Goal: Information Seeking & Learning: Stay updated

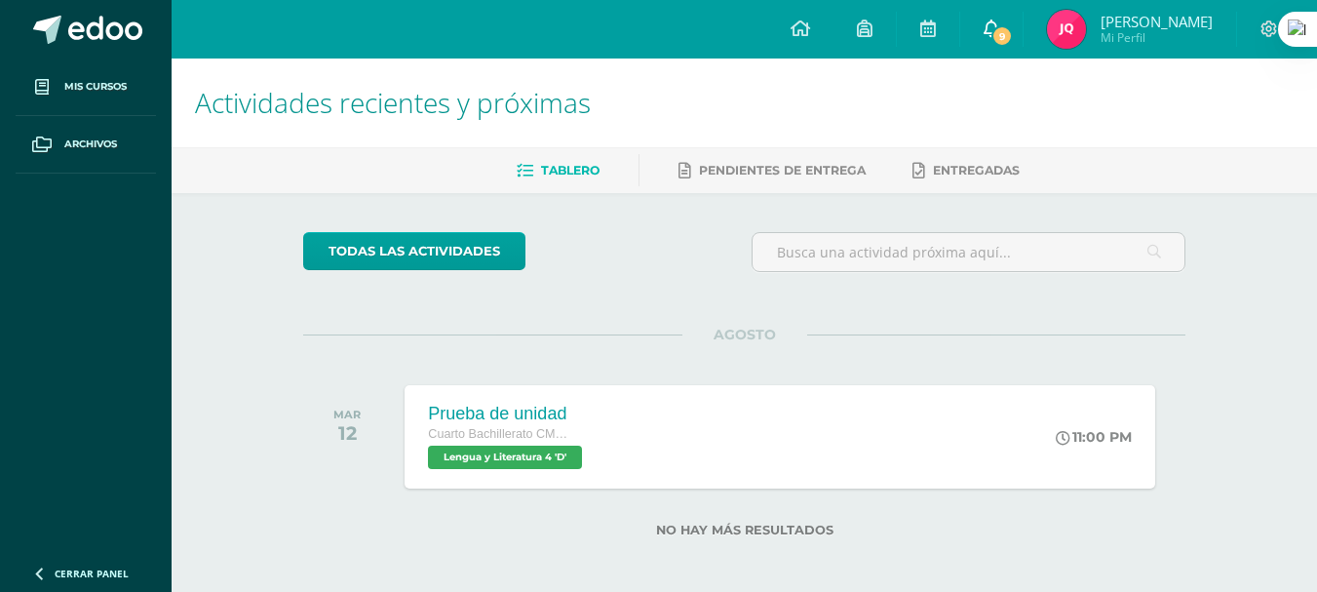
click at [985, 36] on link "9" at bounding box center [991, 29] width 62 height 58
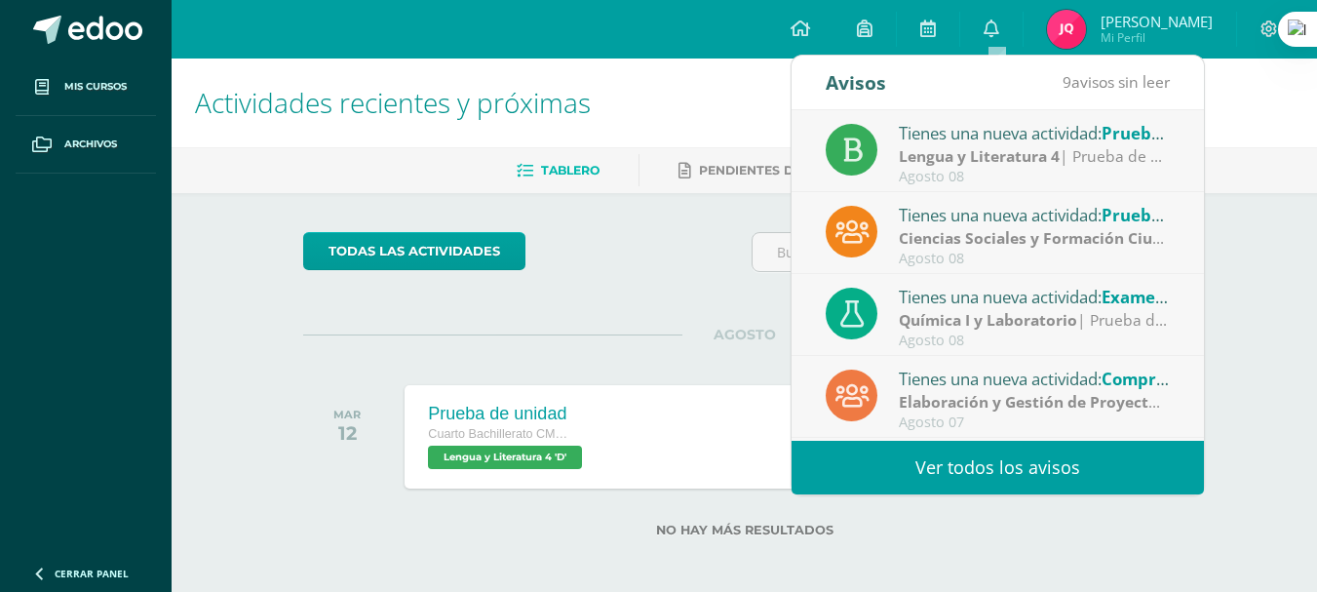
click at [972, 134] on div "Tienes una nueva actividad: Prueba de unidad" at bounding box center [1034, 132] width 271 height 25
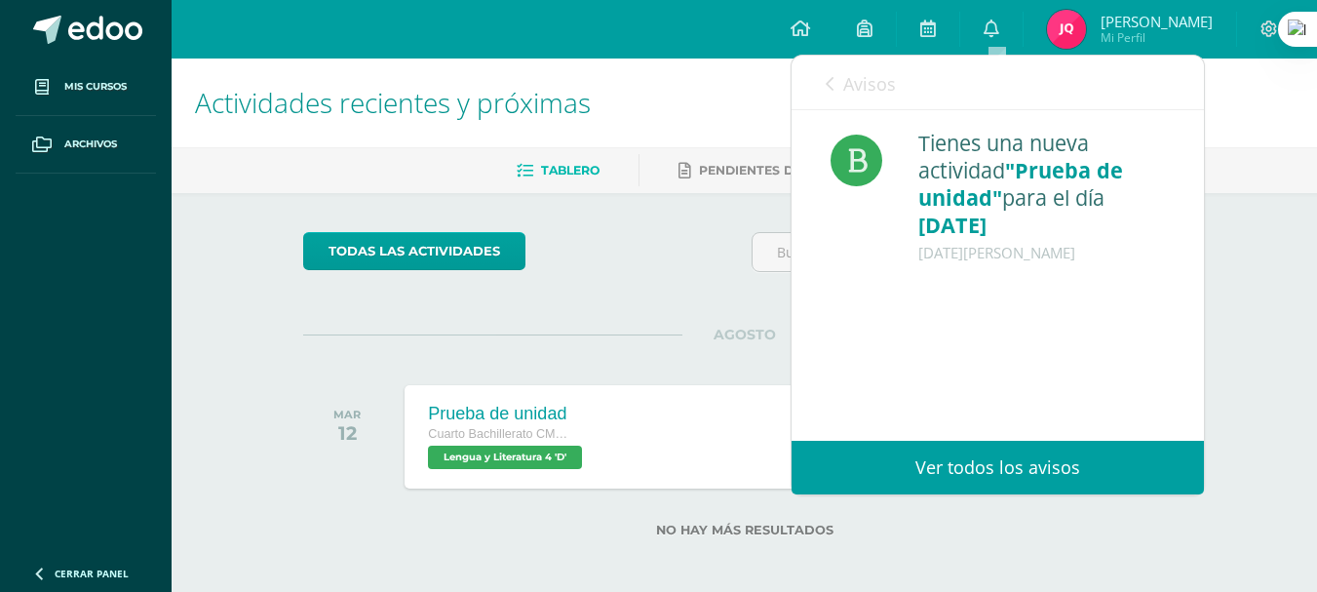
click at [908, 108] on div "Avisos 8 avisos sin leer Avisos" at bounding box center [998, 83] width 412 height 55
click at [878, 91] on span "Avisos" at bounding box center [869, 83] width 53 height 23
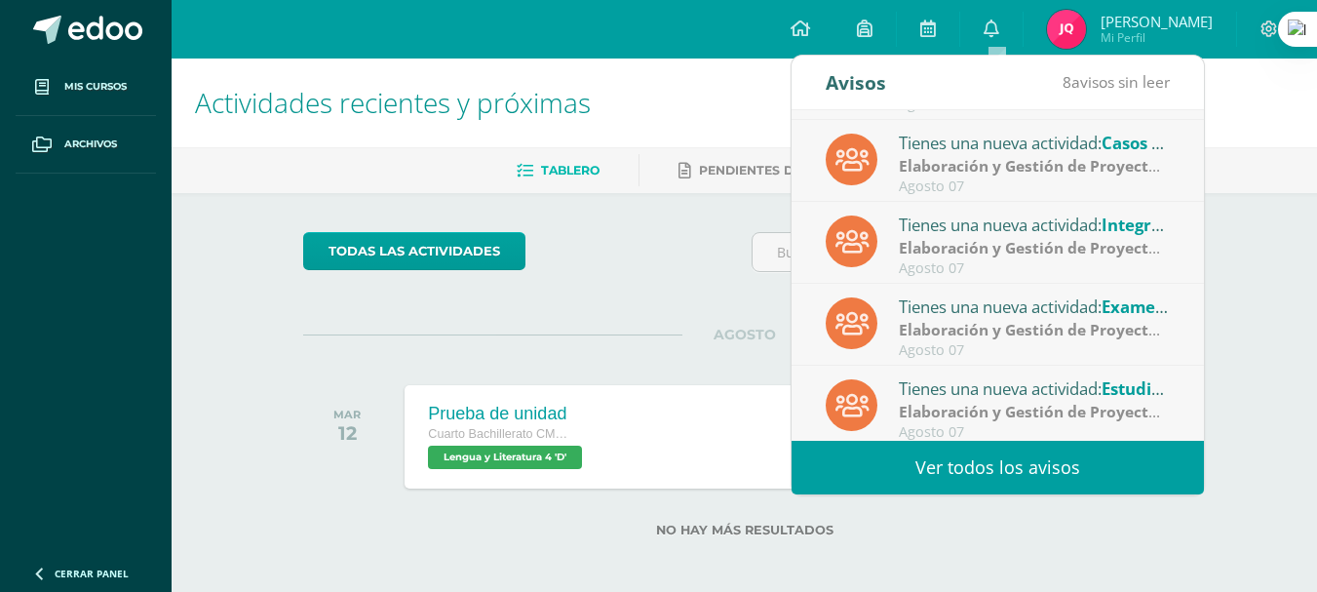
scroll to position [325, 0]
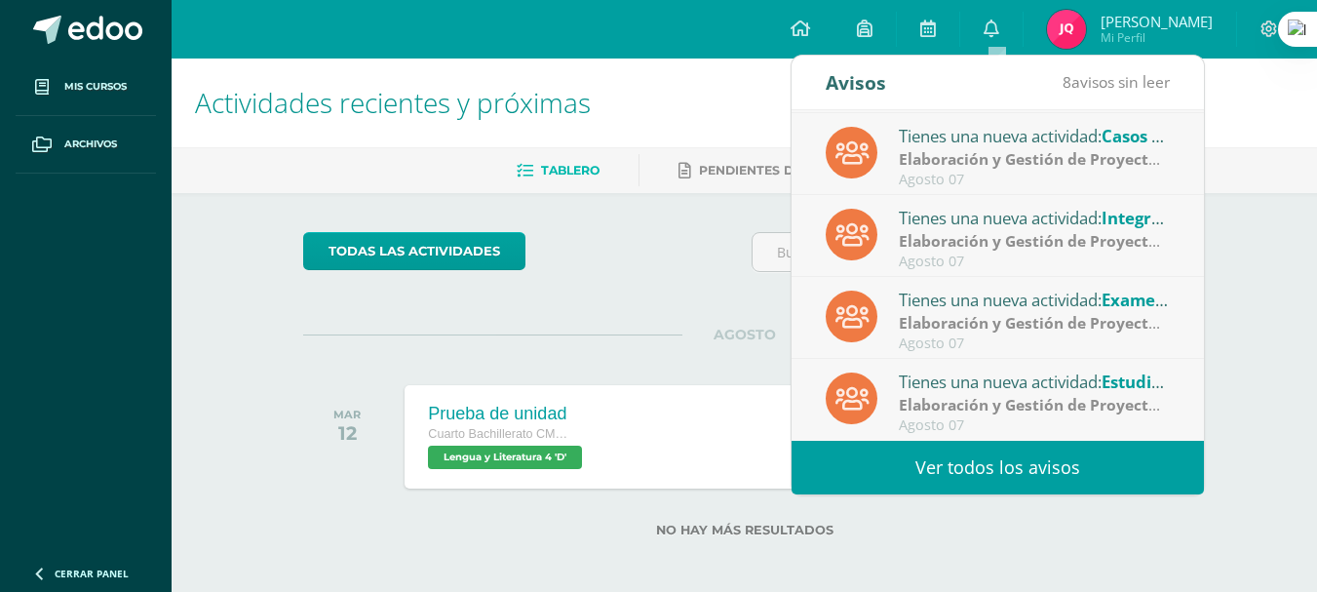
click at [1025, 461] on link "Ver todos los avisos" at bounding box center [998, 468] width 412 height 54
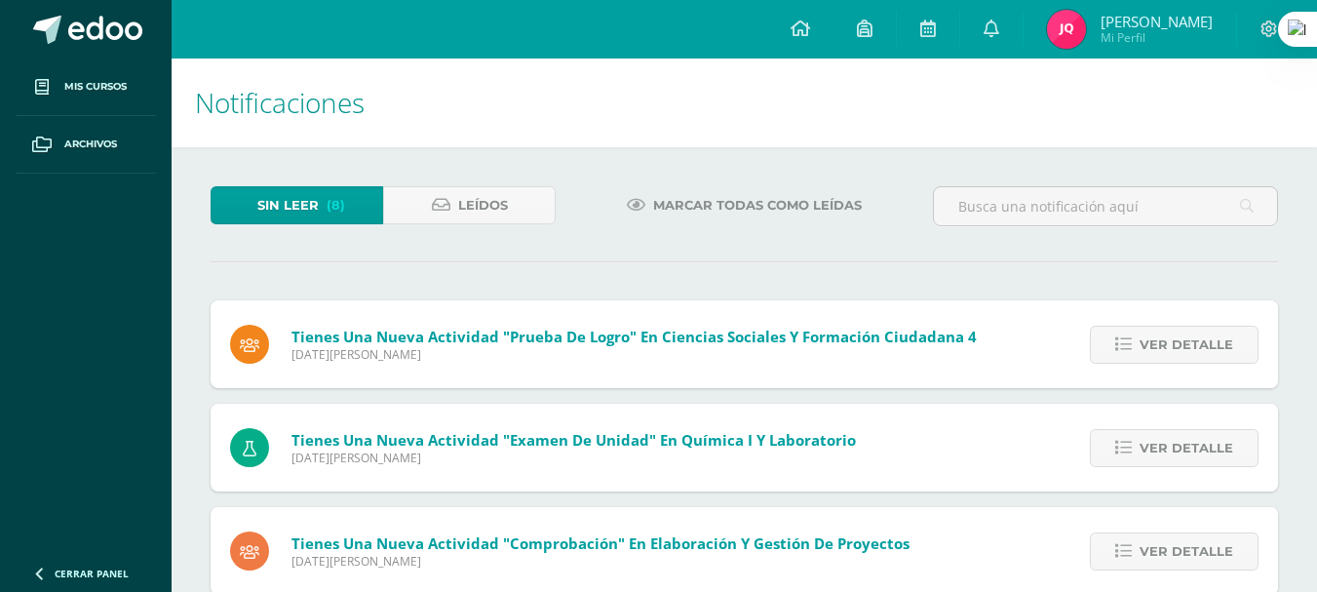
click at [1158, 371] on div "Ver detalle" at bounding box center [1169, 344] width 217 height 88
click at [1158, 346] on span "Ver detalle" at bounding box center [1187, 345] width 94 height 36
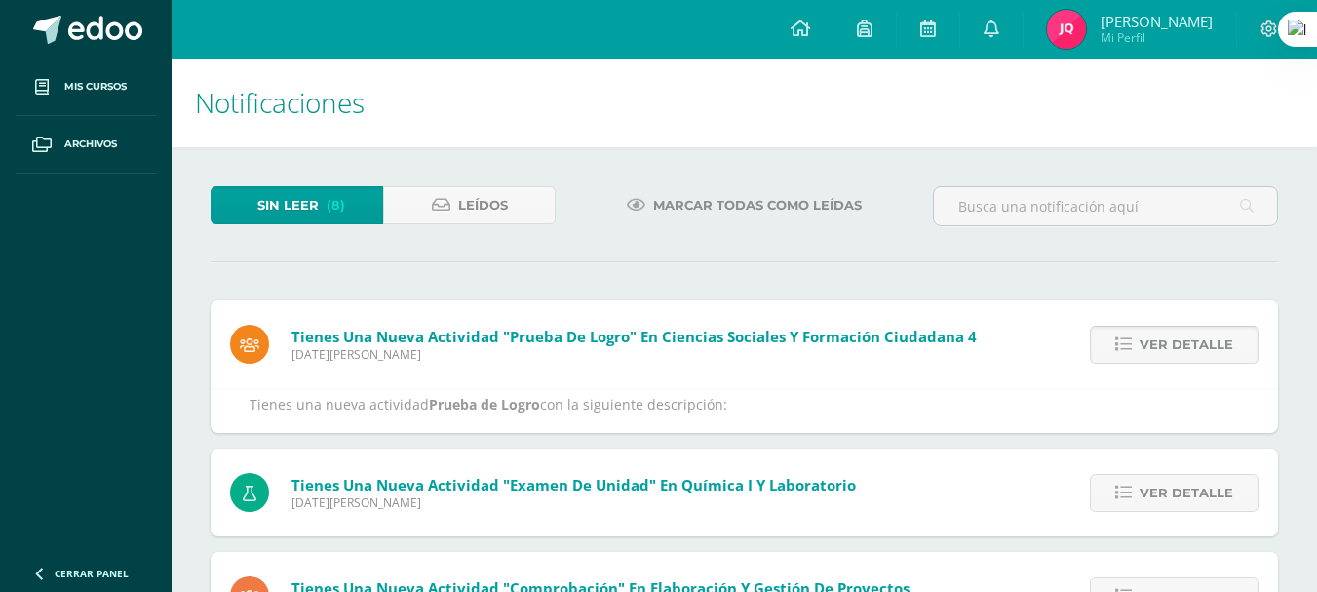
click at [1158, 346] on span "Ver detalle" at bounding box center [1187, 345] width 94 height 36
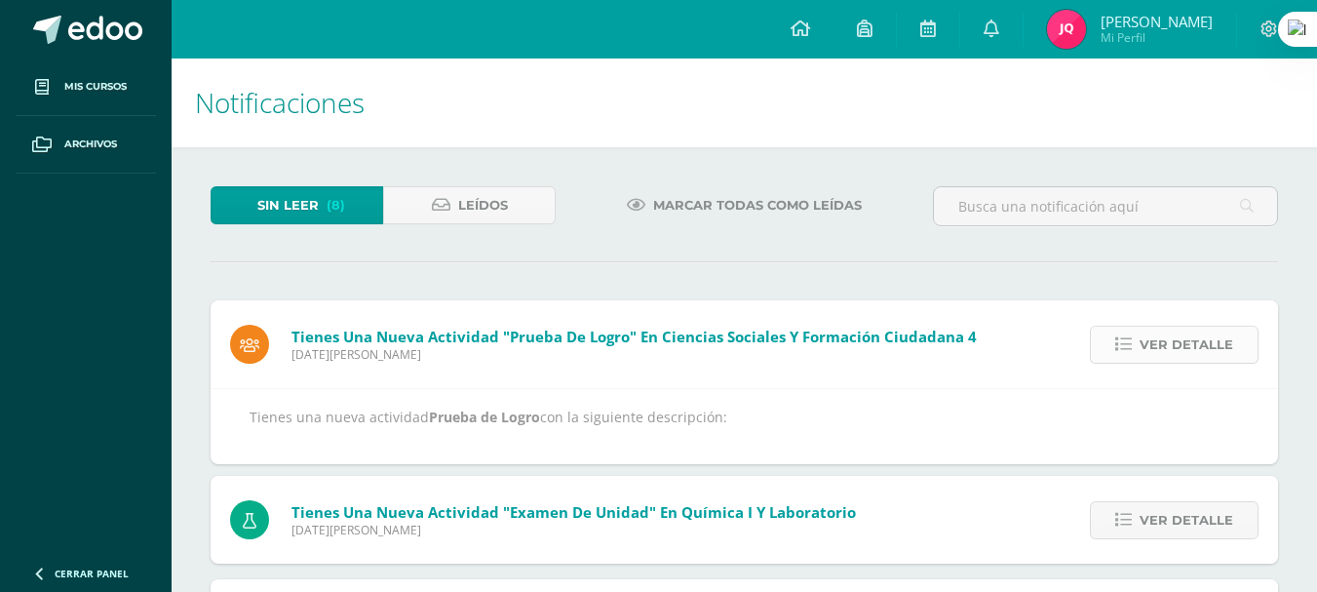
click at [1158, 346] on span "Ver detalle" at bounding box center [1187, 345] width 94 height 36
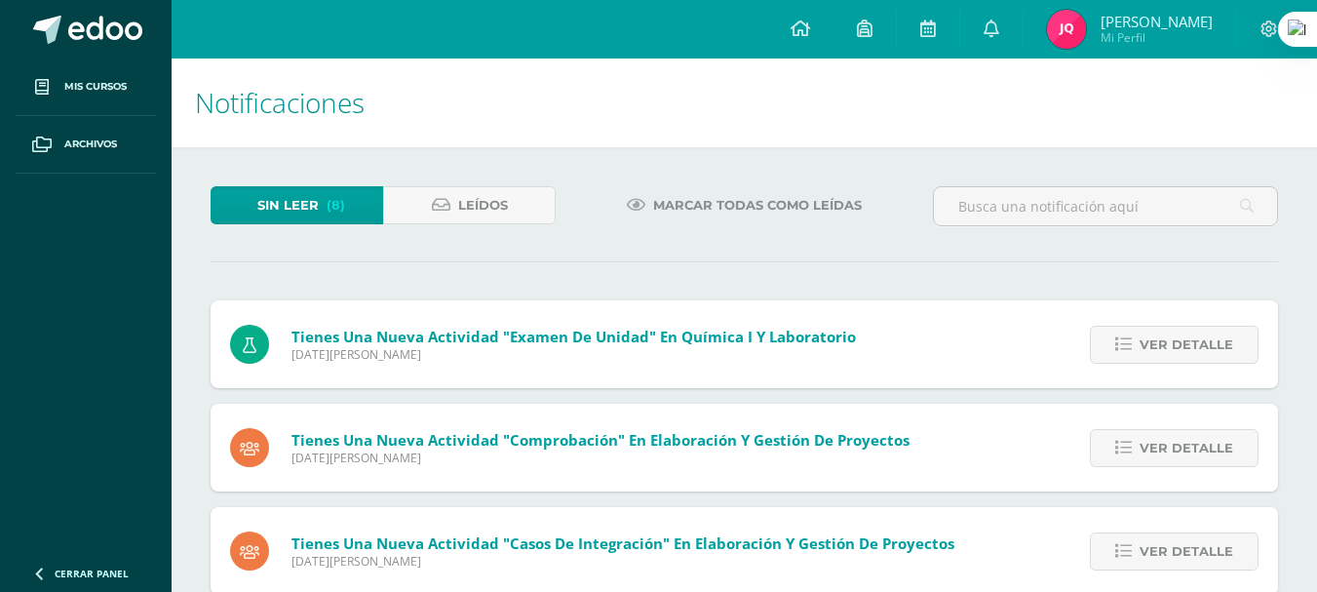
click at [1158, 346] on span "Ver detalle" at bounding box center [1187, 345] width 94 height 36
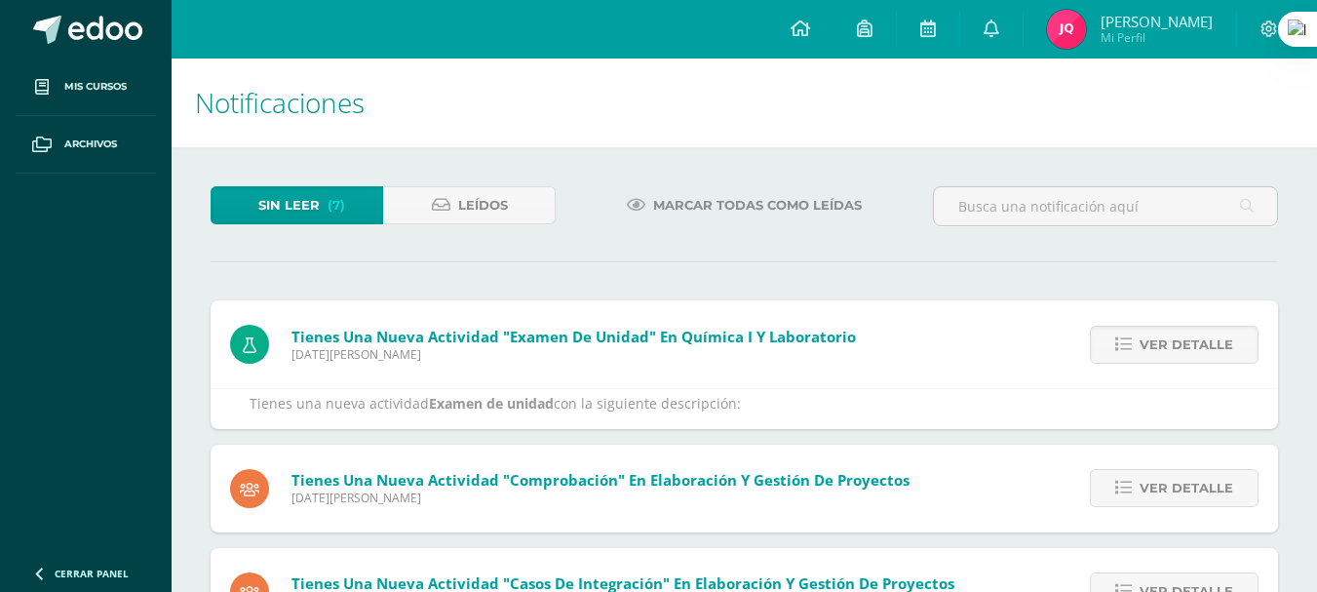
click at [1158, 346] on span "Ver detalle" at bounding box center [1187, 345] width 94 height 36
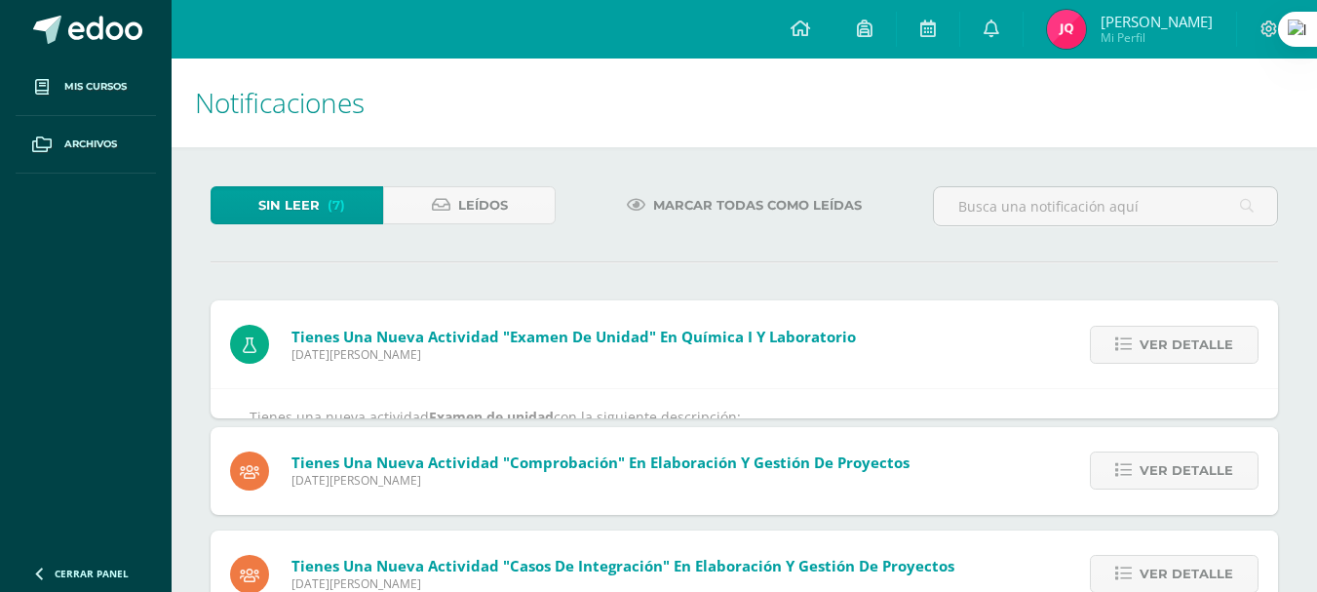
click at [1158, 346] on span "Ver detalle" at bounding box center [1187, 345] width 94 height 36
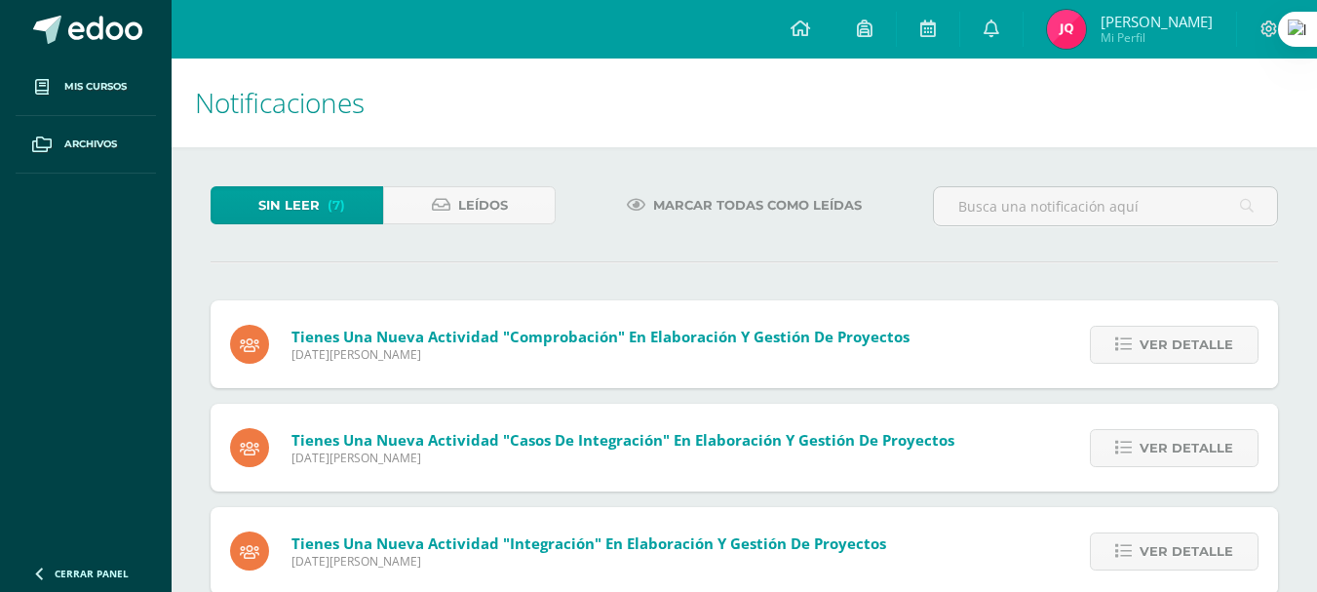
click at [1158, 346] on span "Ver detalle" at bounding box center [1187, 345] width 94 height 36
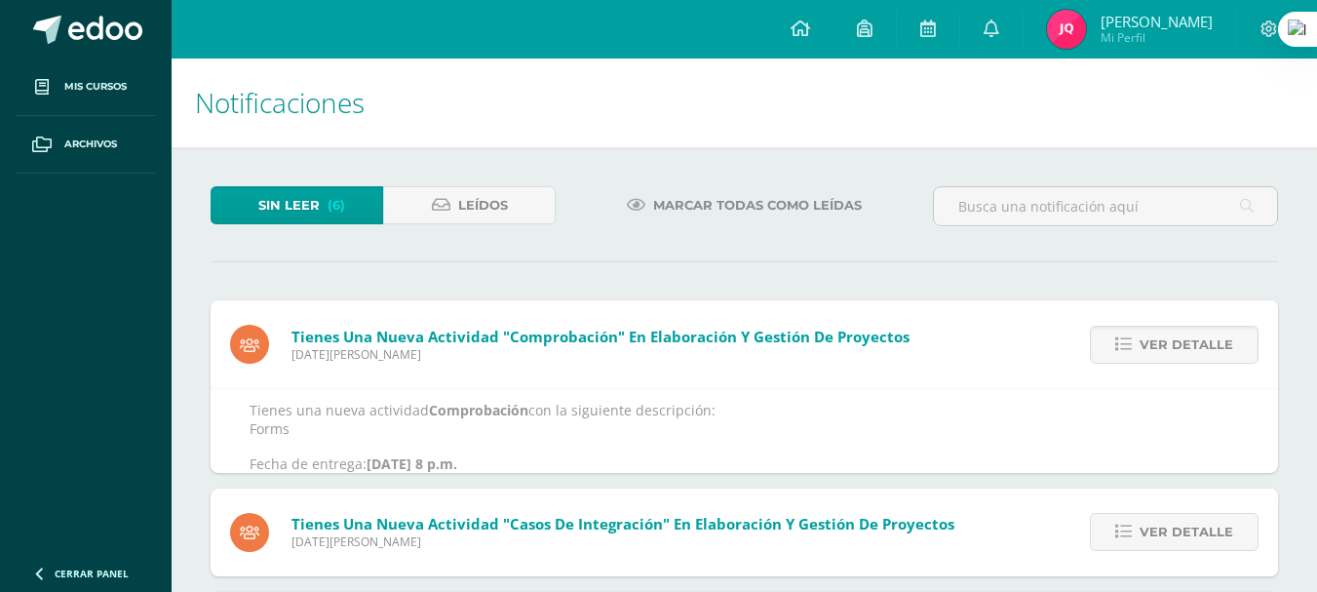
click at [1158, 346] on span "Ver detalle" at bounding box center [1187, 345] width 94 height 36
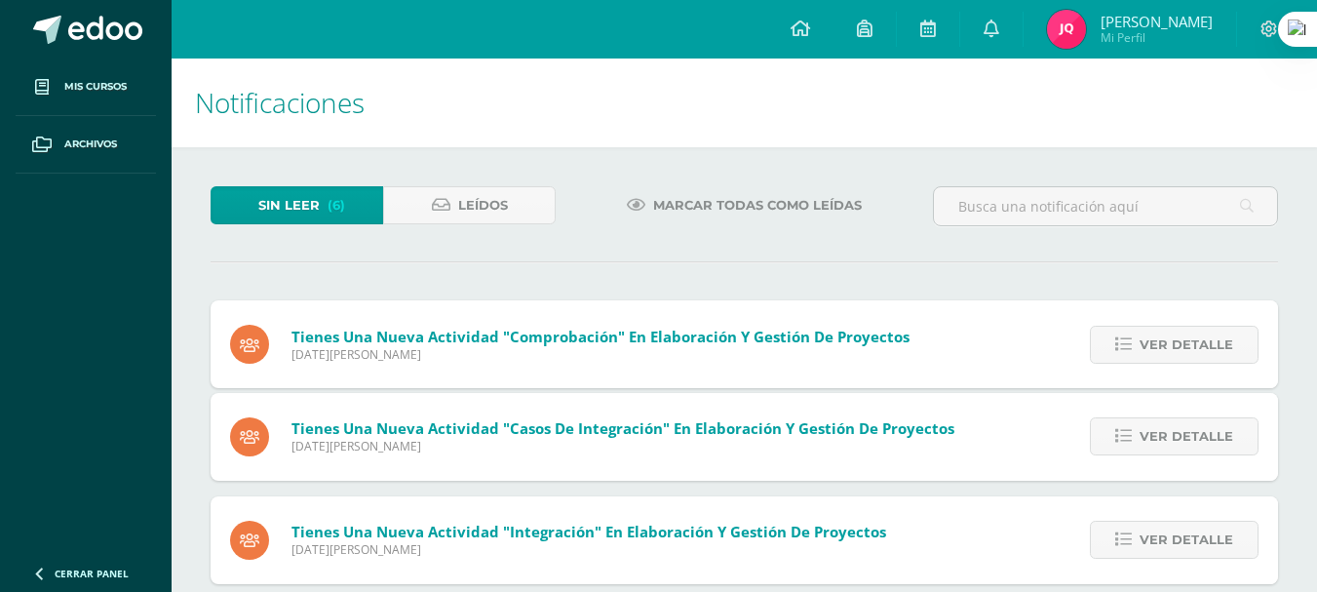
click at [1158, 346] on span "Ver detalle" at bounding box center [1187, 345] width 94 height 36
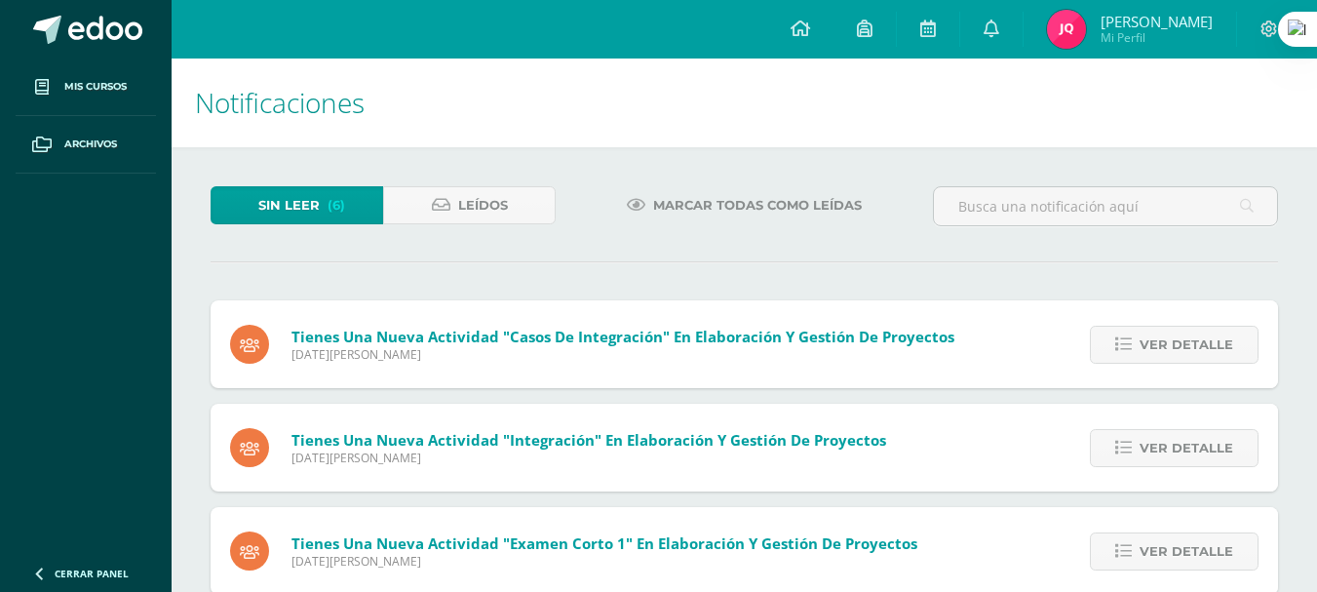
click at [1158, 346] on span "Ver detalle" at bounding box center [1187, 345] width 94 height 36
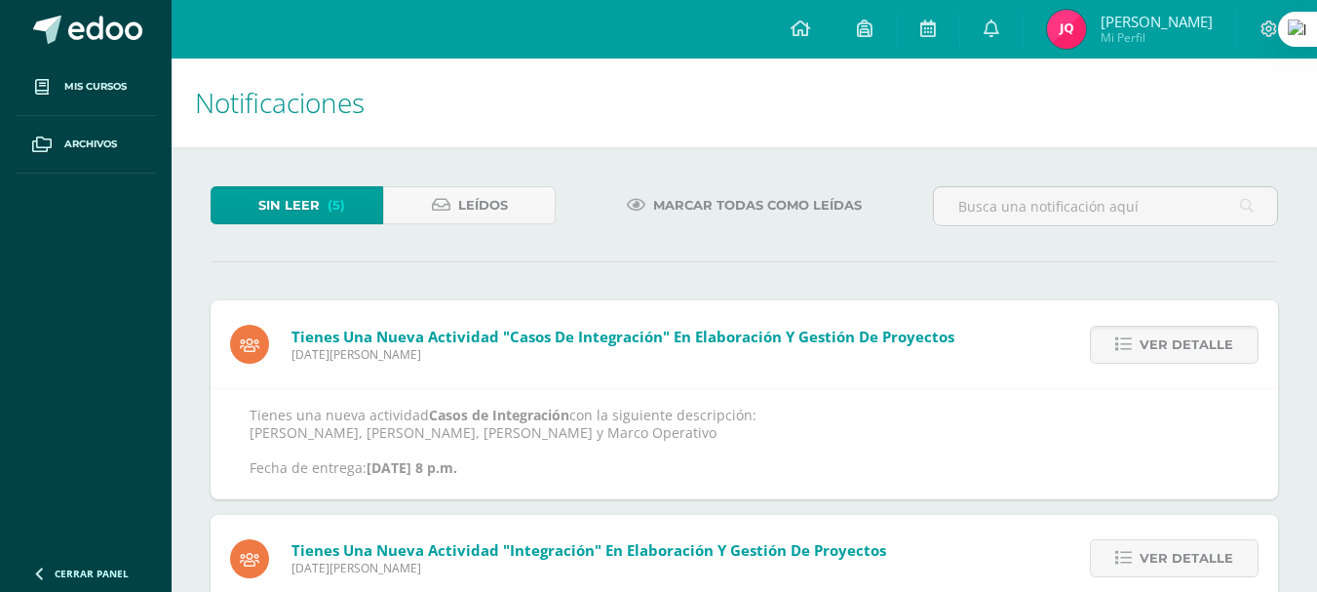
click at [1158, 346] on span "Ver detalle" at bounding box center [1187, 345] width 94 height 36
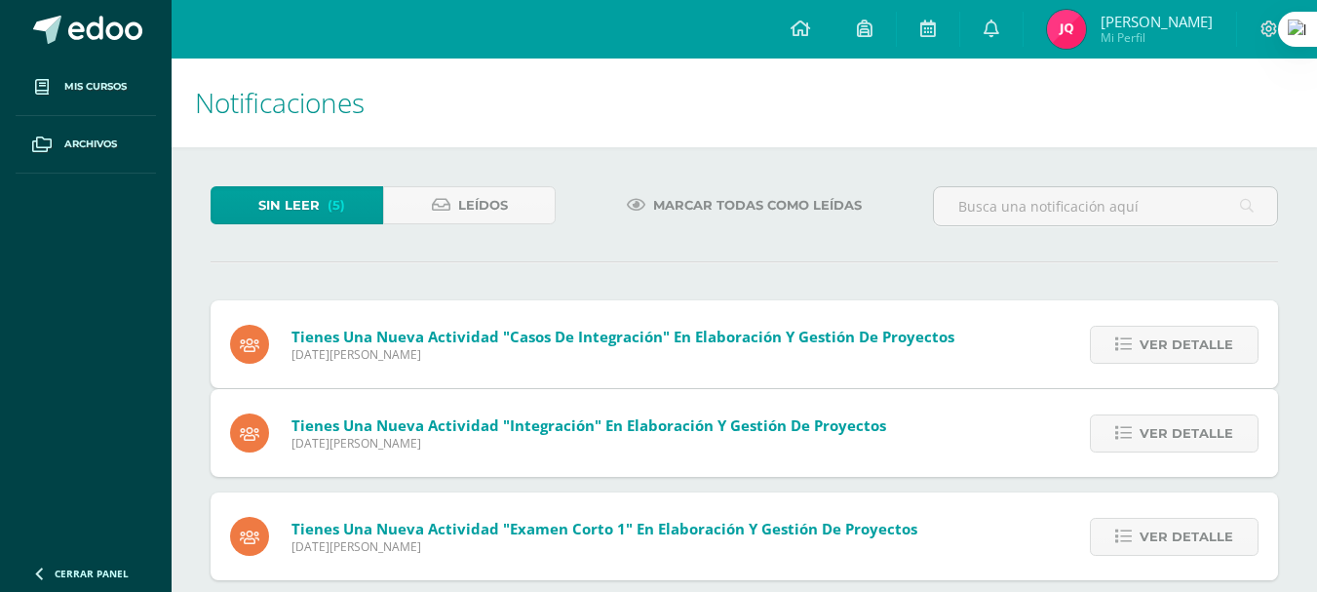
click at [1158, 346] on div "Tienes una nueva actividad "Casos de Integración" En Elaboración y Gestión de P…" at bounding box center [744, 543] width 1067 height 486
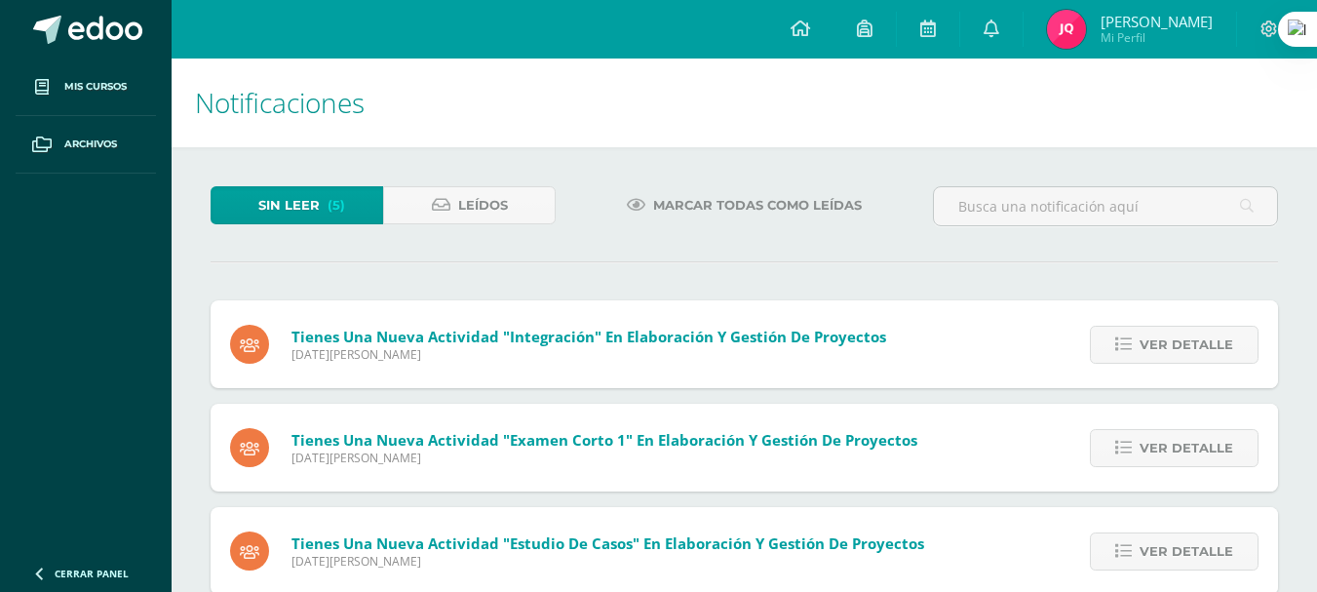
click at [1158, 346] on span "Ver detalle" at bounding box center [1187, 345] width 94 height 36
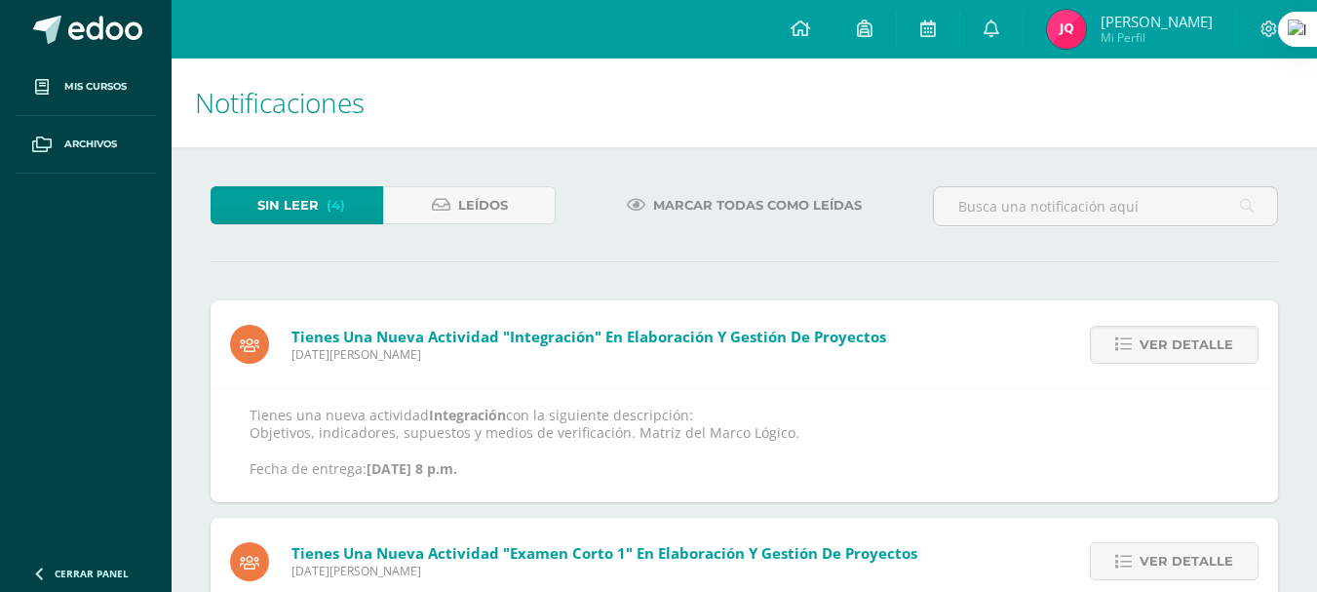
click at [1158, 346] on span "Ver detalle" at bounding box center [1187, 345] width 94 height 36
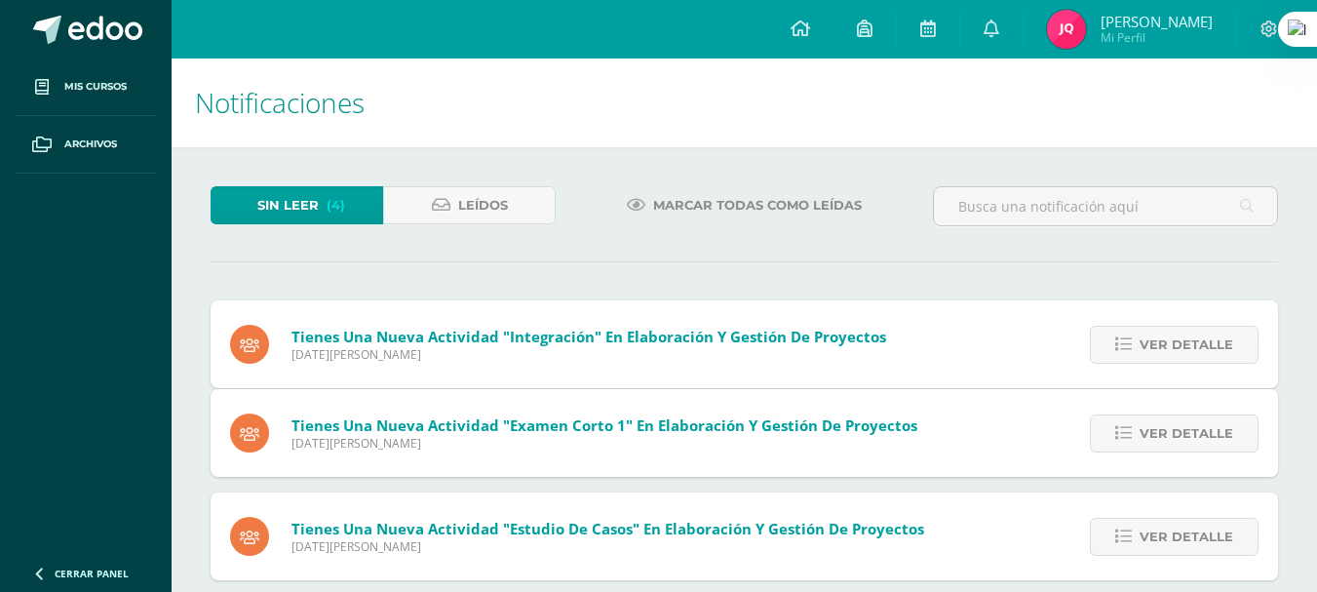
click at [1158, 346] on span "Ver detalle" at bounding box center [1187, 345] width 94 height 36
click at [1158, 415] on span "Ver detalle" at bounding box center [1187, 433] width 94 height 36
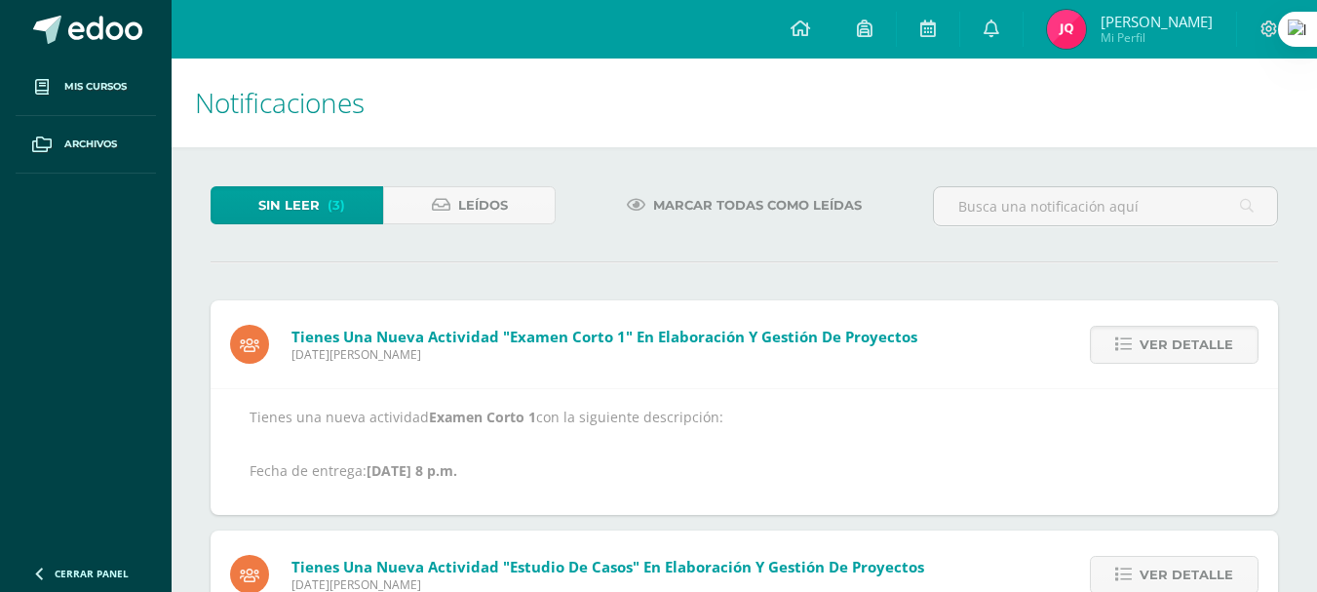
click at [1158, 346] on span "Ver detalle" at bounding box center [1187, 345] width 94 height 36
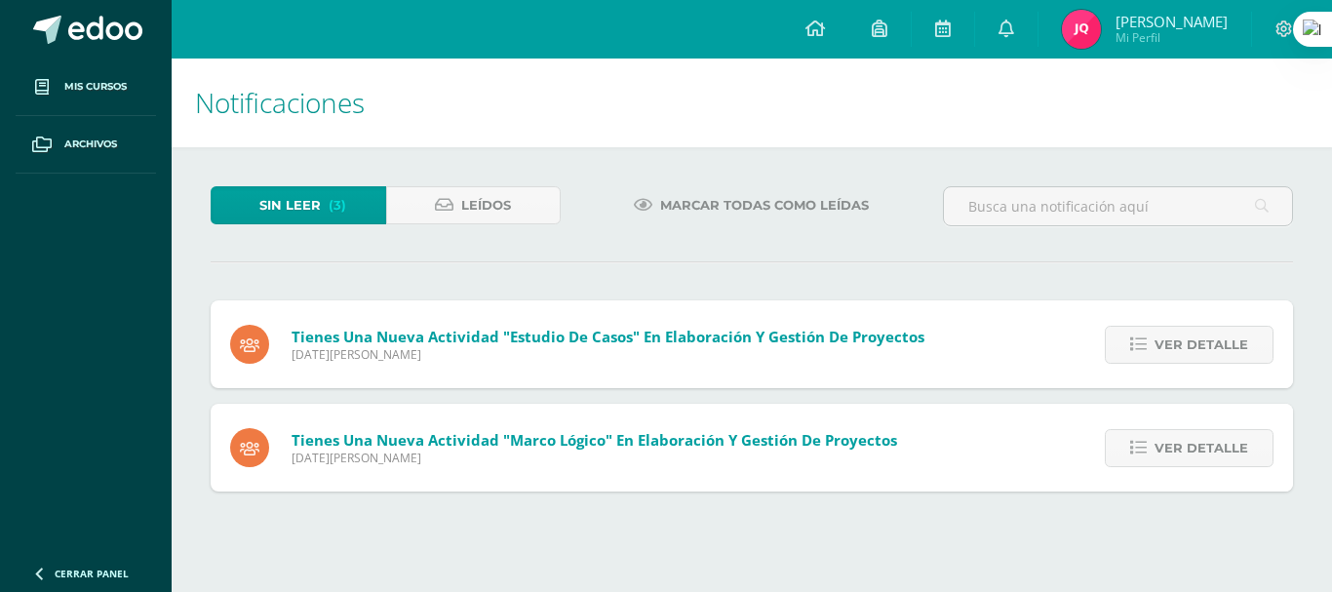
click at [1158, 346] on span "Ver detalle" at bounding box center [1201, 345] width 94 height 36
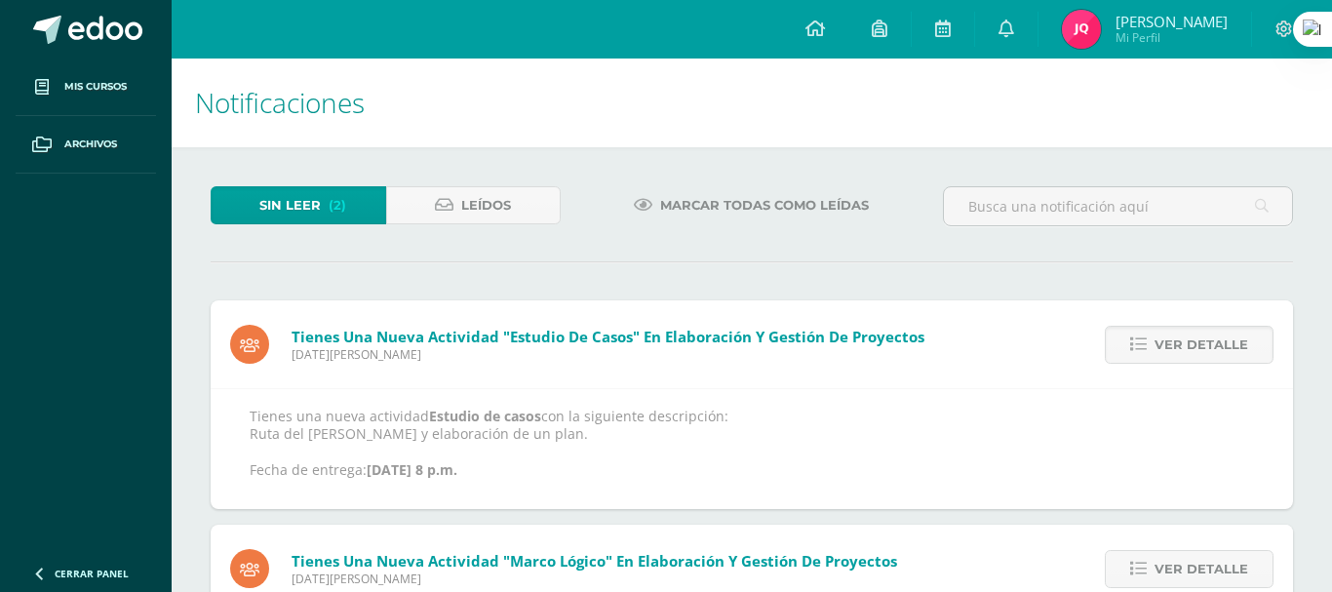
click at [1158, 346] on span "Ver detalle" at bounding box center [1201, 345] width 94 height 36
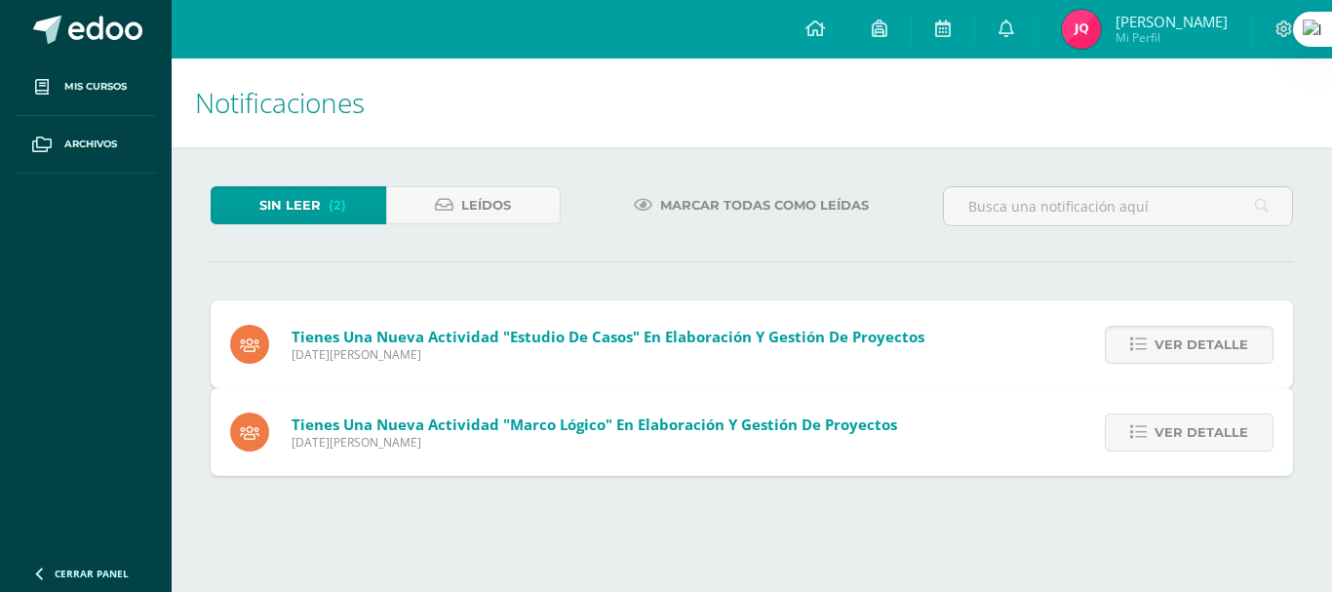
click at [1158, 414] on span "Ver detalle" at bounding box center [1201, 432] width 94 height 36
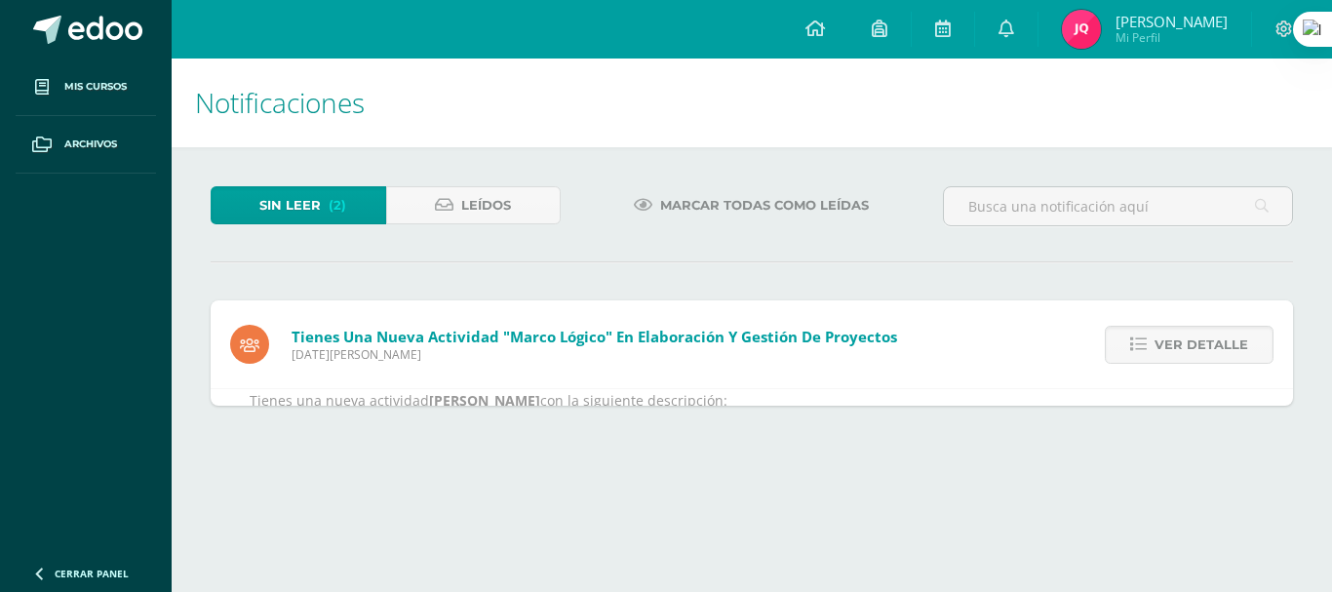
click at [1158, 346] on span "Ver detalle" at bounding box center [1201, 345] width 94 height 36
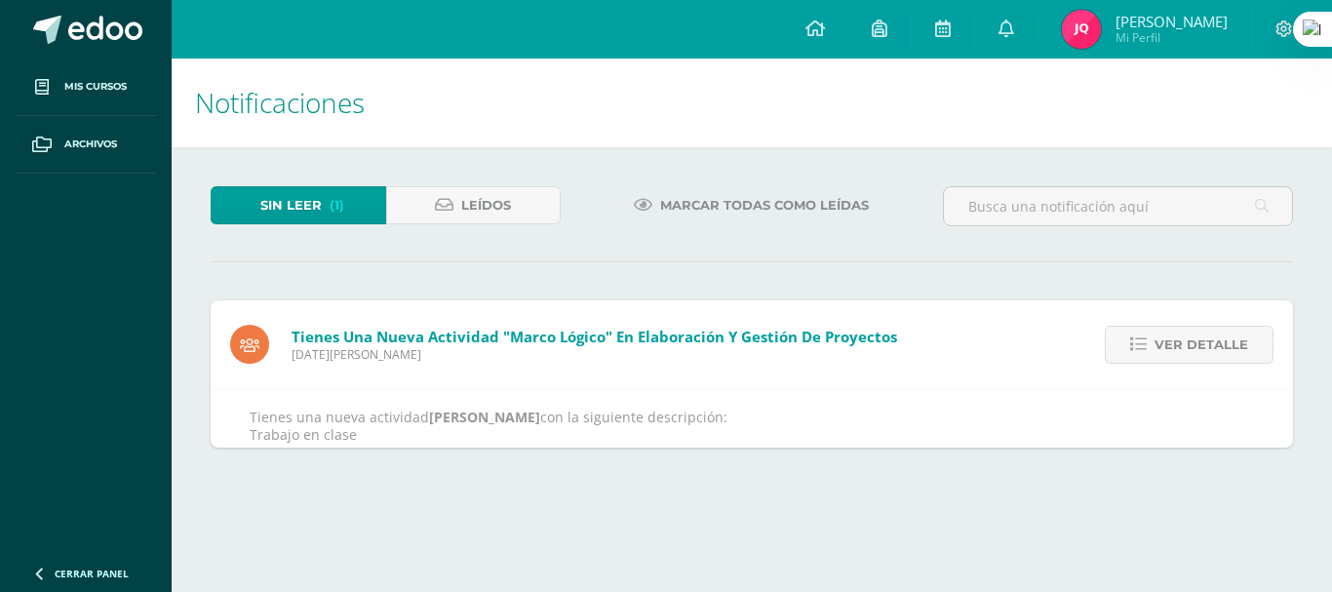
click at [1158, 346] on span "Ver detalle" at bounding box center [1201, 345] width 94 height 36
